Goal: Task Accomplishment & Management: Use online tool/utility

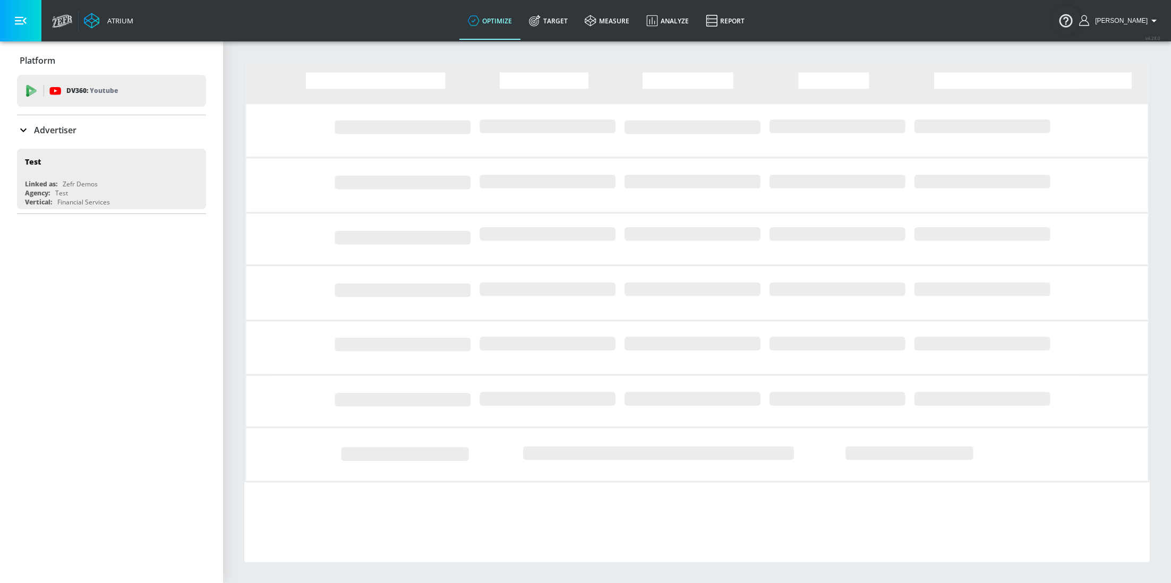
click at [40, 139] on div "Advertiser" at bounding box center [111, 130] width 189 height 30
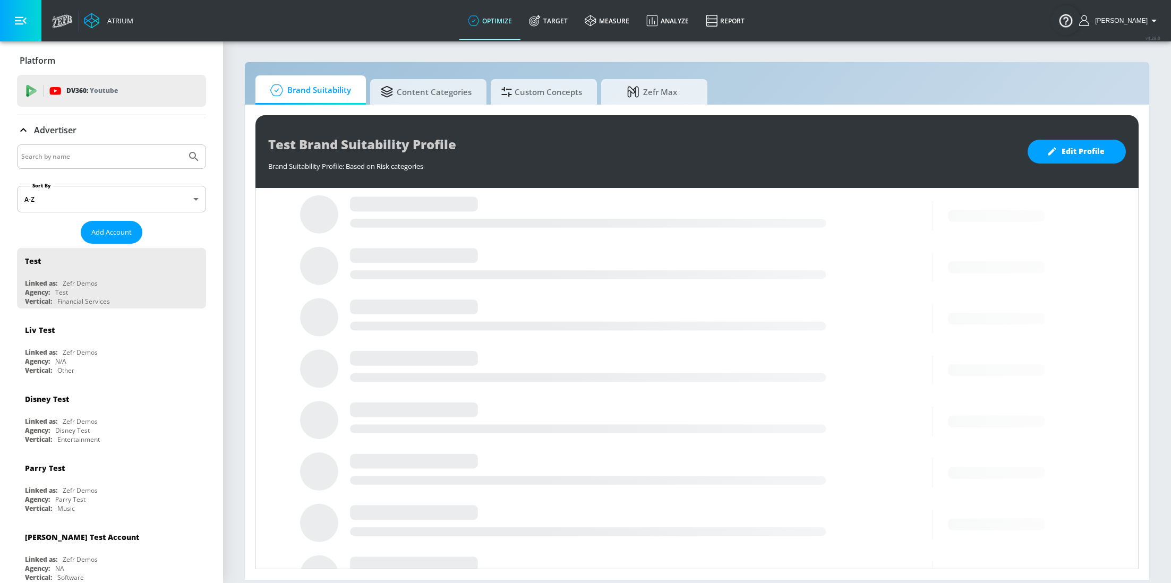
click at [64, 155] on input "Search by name" at bounding box center [101, 157] width 161 height 14
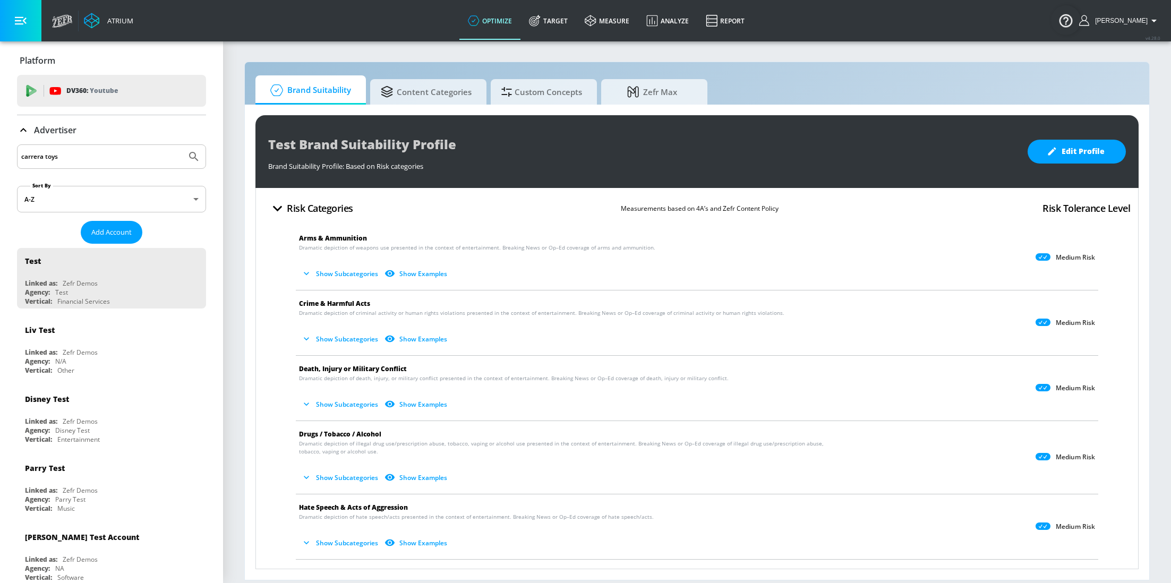
type input "carrera toys"
click at [182, 145] on button "Submit Search" at bounding box center [193, 156] width 23 height 23
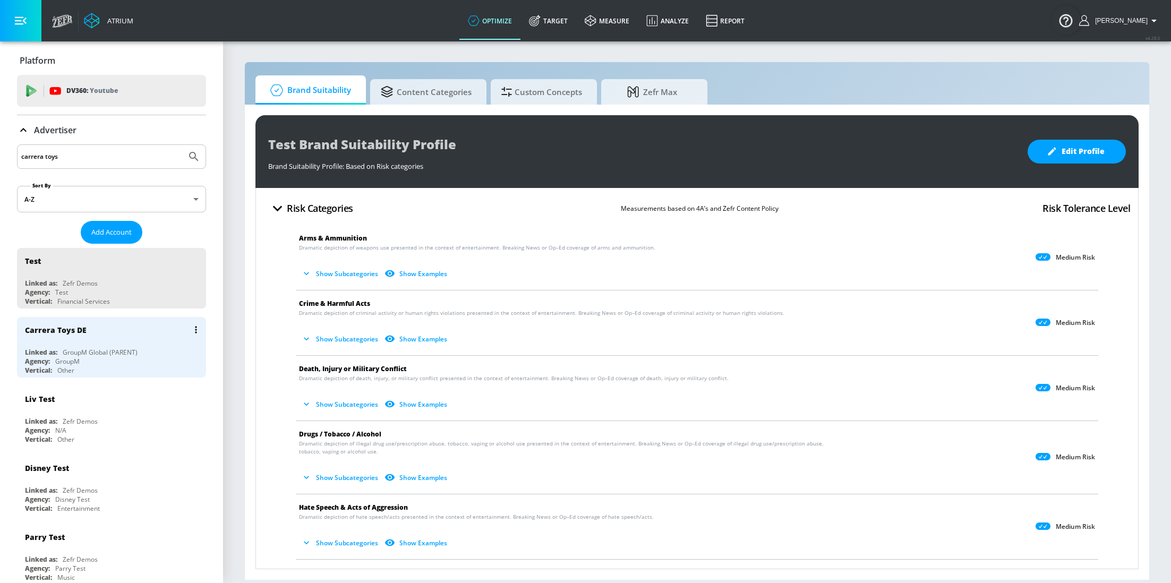
click at [74, 348] on div "GroupM Global (PARENT)" at bounding box center [100, 352] width 75 height 9
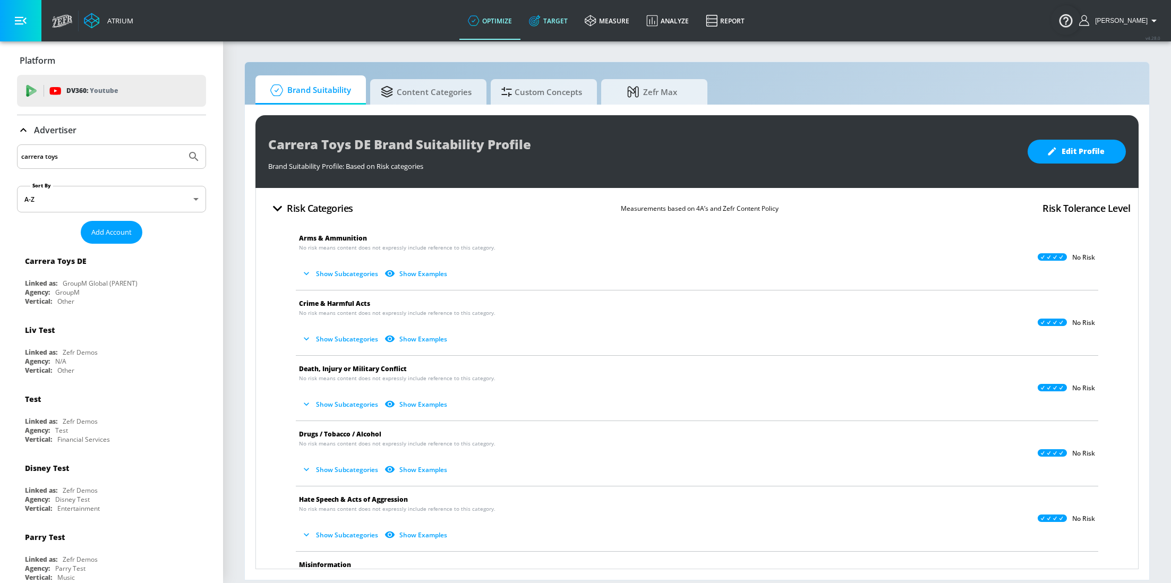
click at [561, 19] on link "Target" at bounding box center [548, 21] width 56 height 38
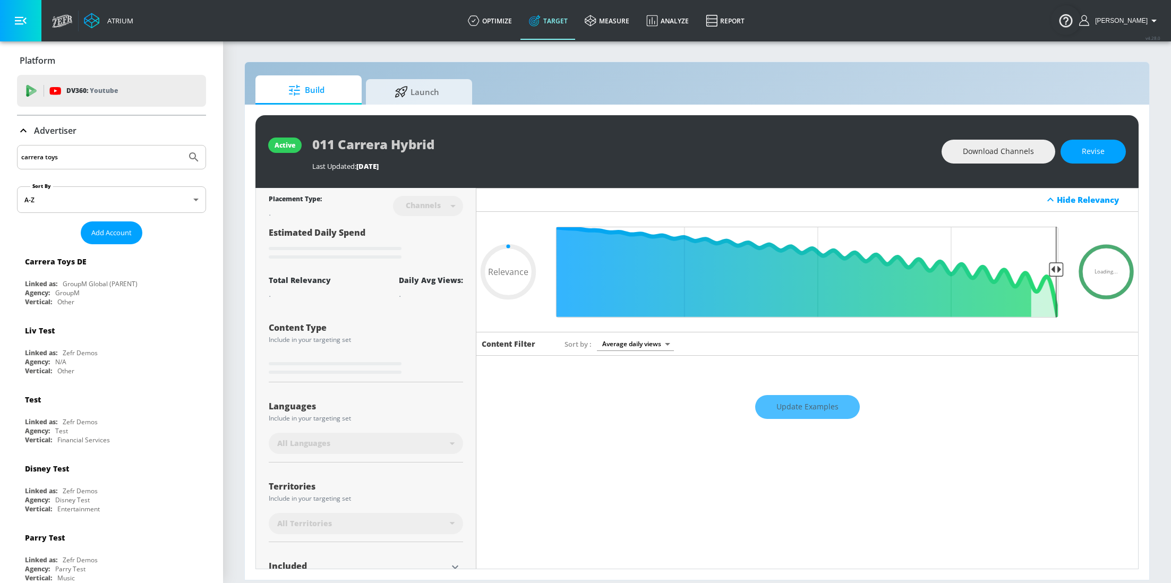
type input "0.05"
click at [417, 86] on span "Launch" at bounding box center [417, 90] width 81 height 25
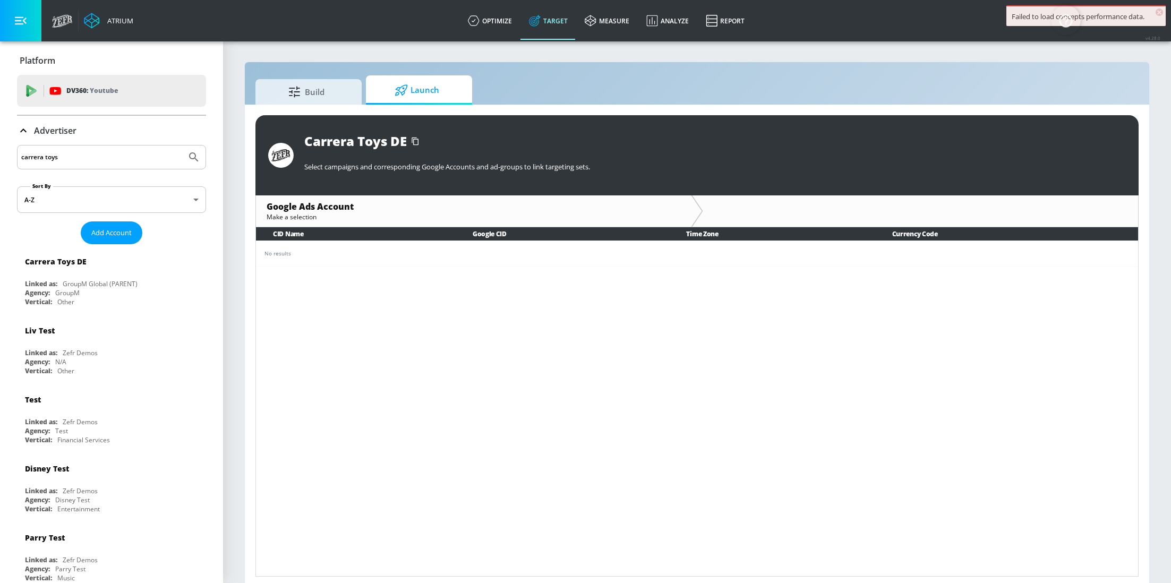
click at [21, 132] on icon at bounding box center [23, 130] width 13 height 13
